Goal: Information Seeking & Learning: Learn about a topic

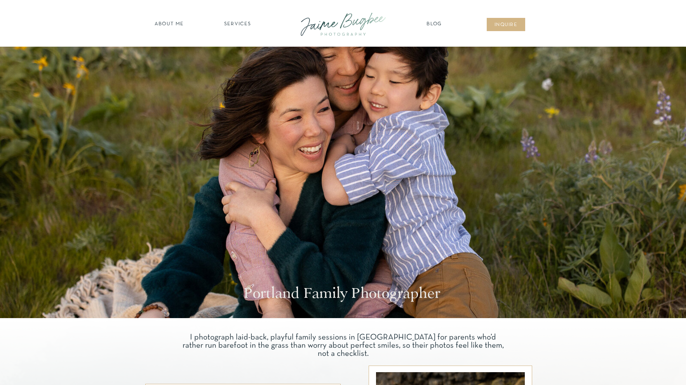
click at [311, 288] on h1 "Portland Family Photographer" at bounding box center [343, 295] width 199 height 20
click at [259, 24] on nav "SERVICES" at bounding box center [238, 25] width 44 height 8
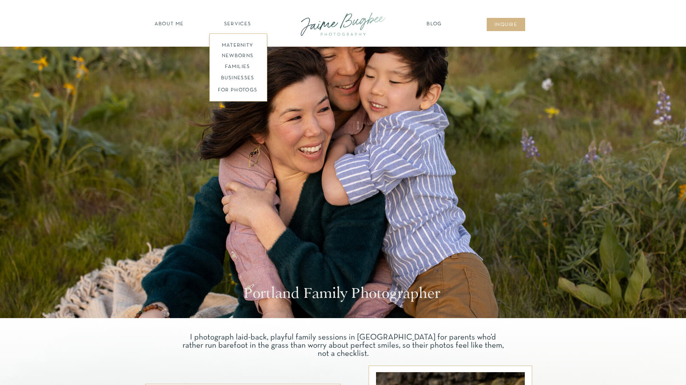
click at [240, 68] on nav "families" at bounding box center [237, 66] width 59 height 7
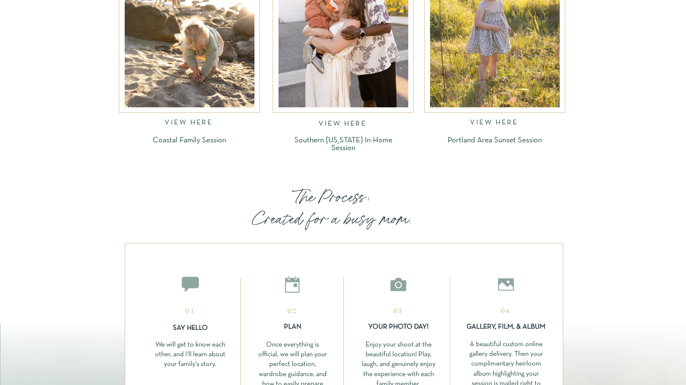
scroll to position [1322, 0]
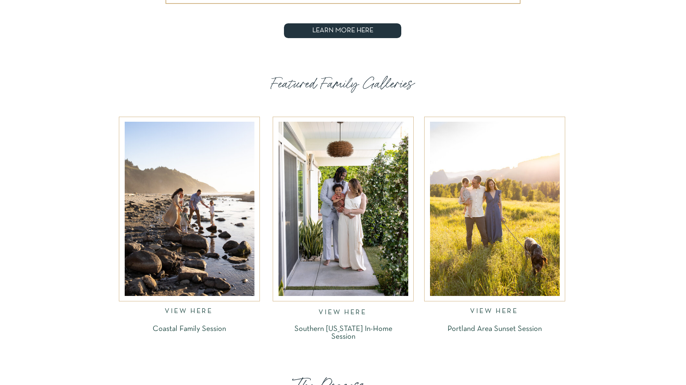
click at [522, 205] on div at bounding box center [495, 209] width 130 height 174
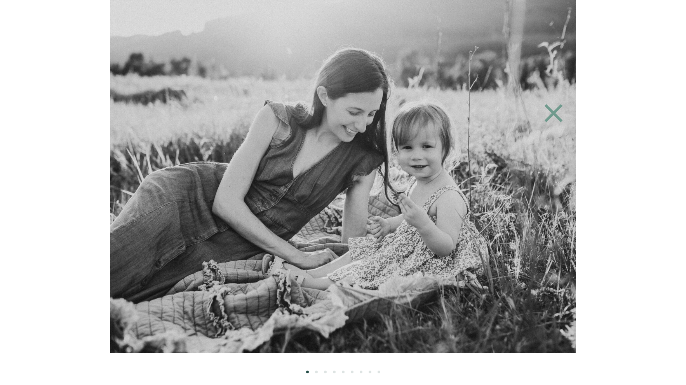
scroll to position [1418, 0]
click at [537, 236] on img at bounding box center [344, 176] width 530 height 353
click at [556, 115] on icon at bounding box center [554, 113] width 18 height 18
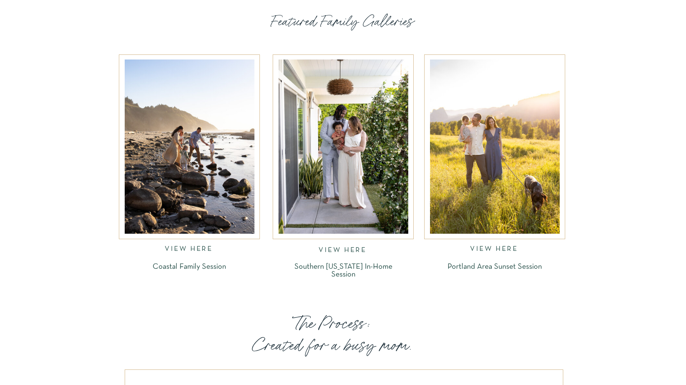
scroll to position [1185, 0]
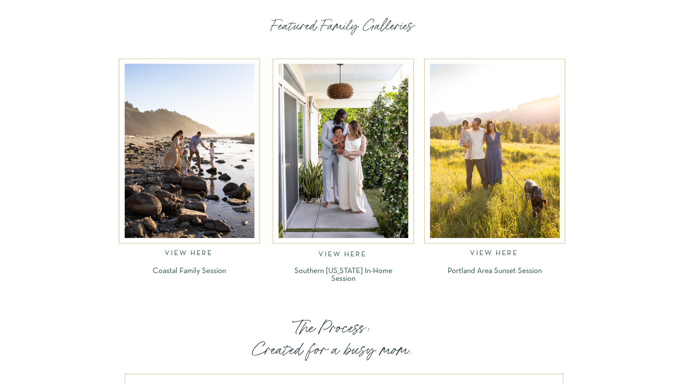
click at [496, 251] on nav "VIEW HERE" at bounding box center [495, 254] width 50 height 9
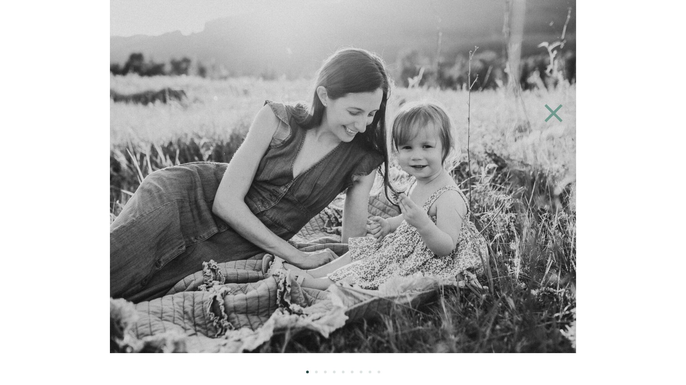
scroll to position [1078, 0]
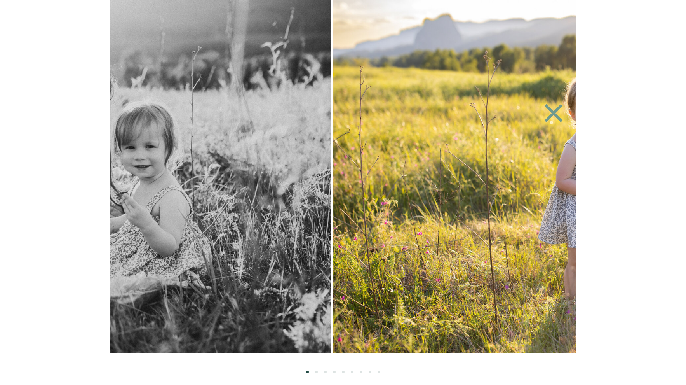
click at [128, 193] on img at bounding box center [66, 176] width 530 height 353
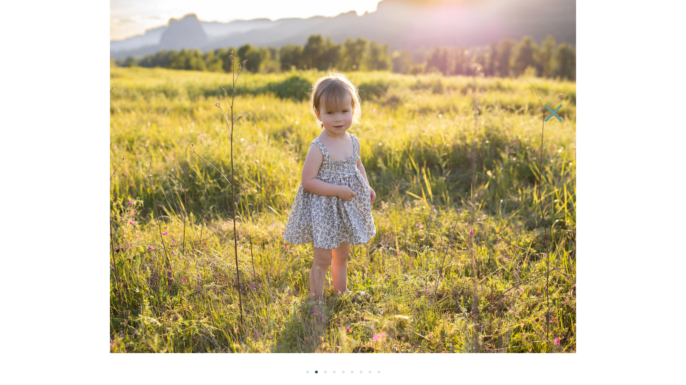
click at [210, 179] on img at bounding box center [343, 176] width 529 height 353
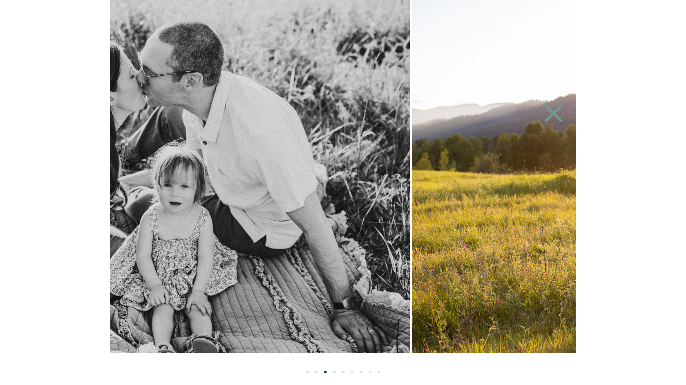
click at [263, 186] on img at bounding box center [145, 176] width 530 height 353
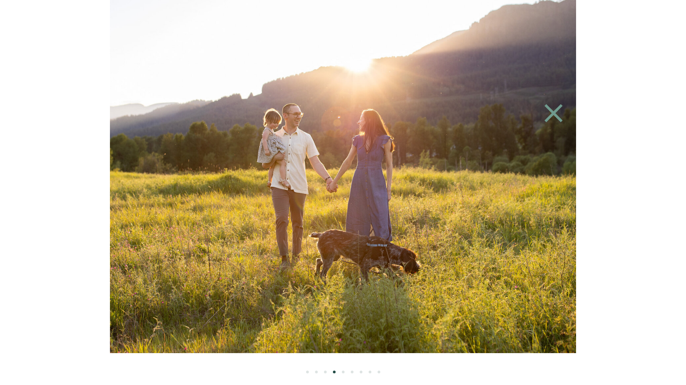
click at [145, 190] on img at bounding box center [342, 176] width 530 height 353
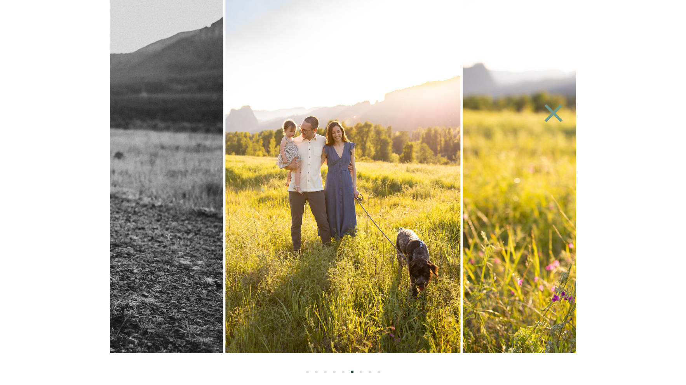
scroll to position [1505, 0]
click at [561, 114] on icon at bounding box center [554, 113] width 36 height 31
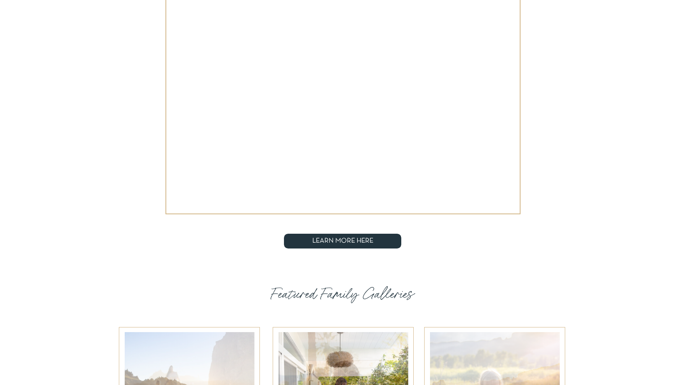
scroll to position [835, 0]
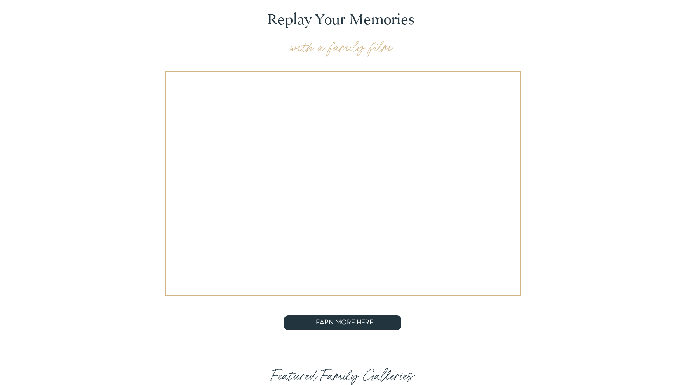
scroll to position [1457, 0]
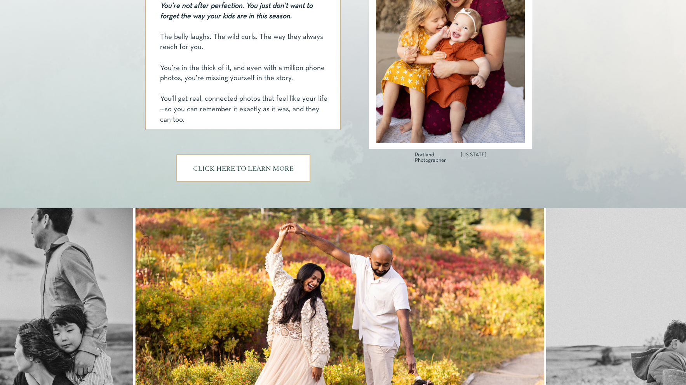
scroll to position [272, 0]
